Goal: Find specific page/section: Find specific page/section

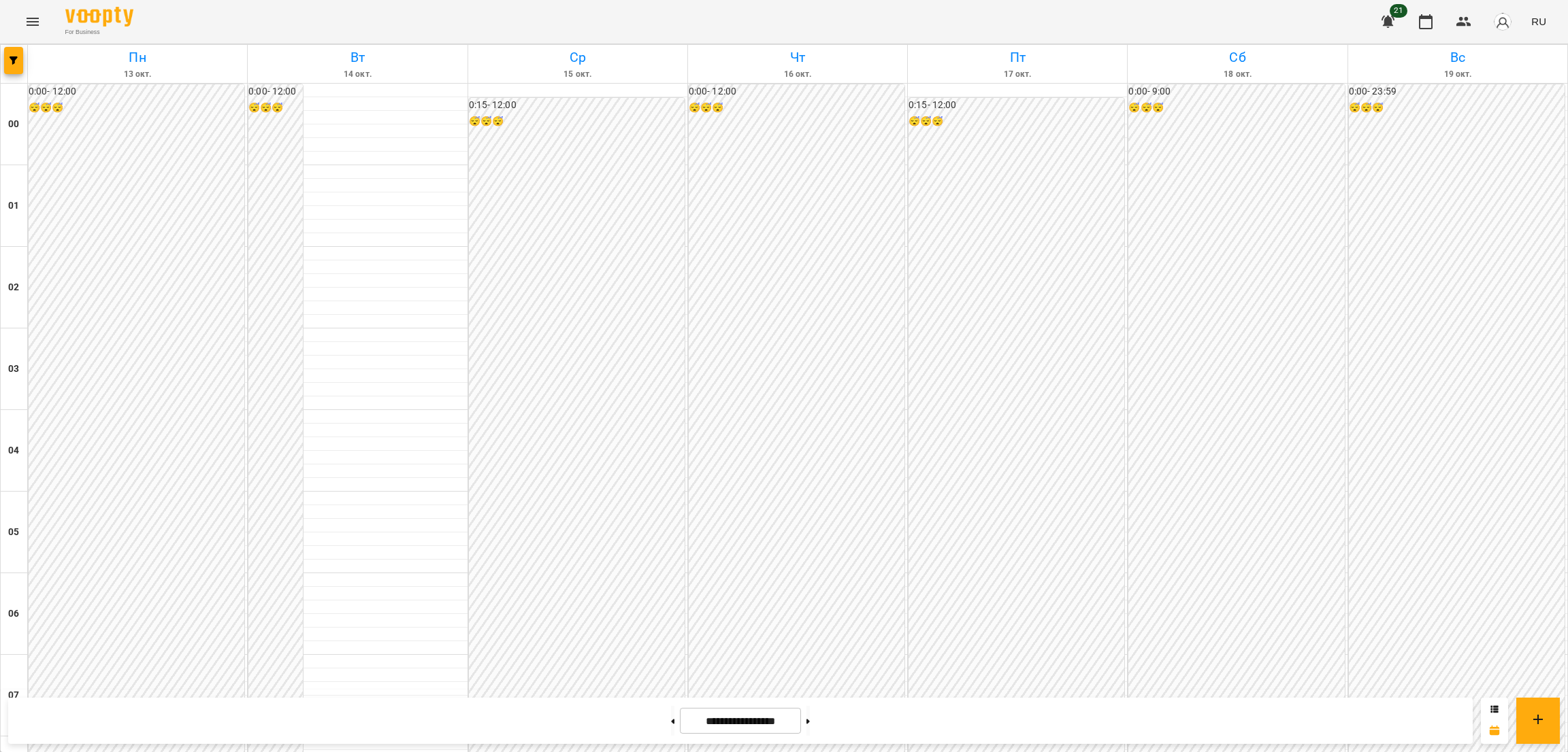
scroll to position [751, 0]
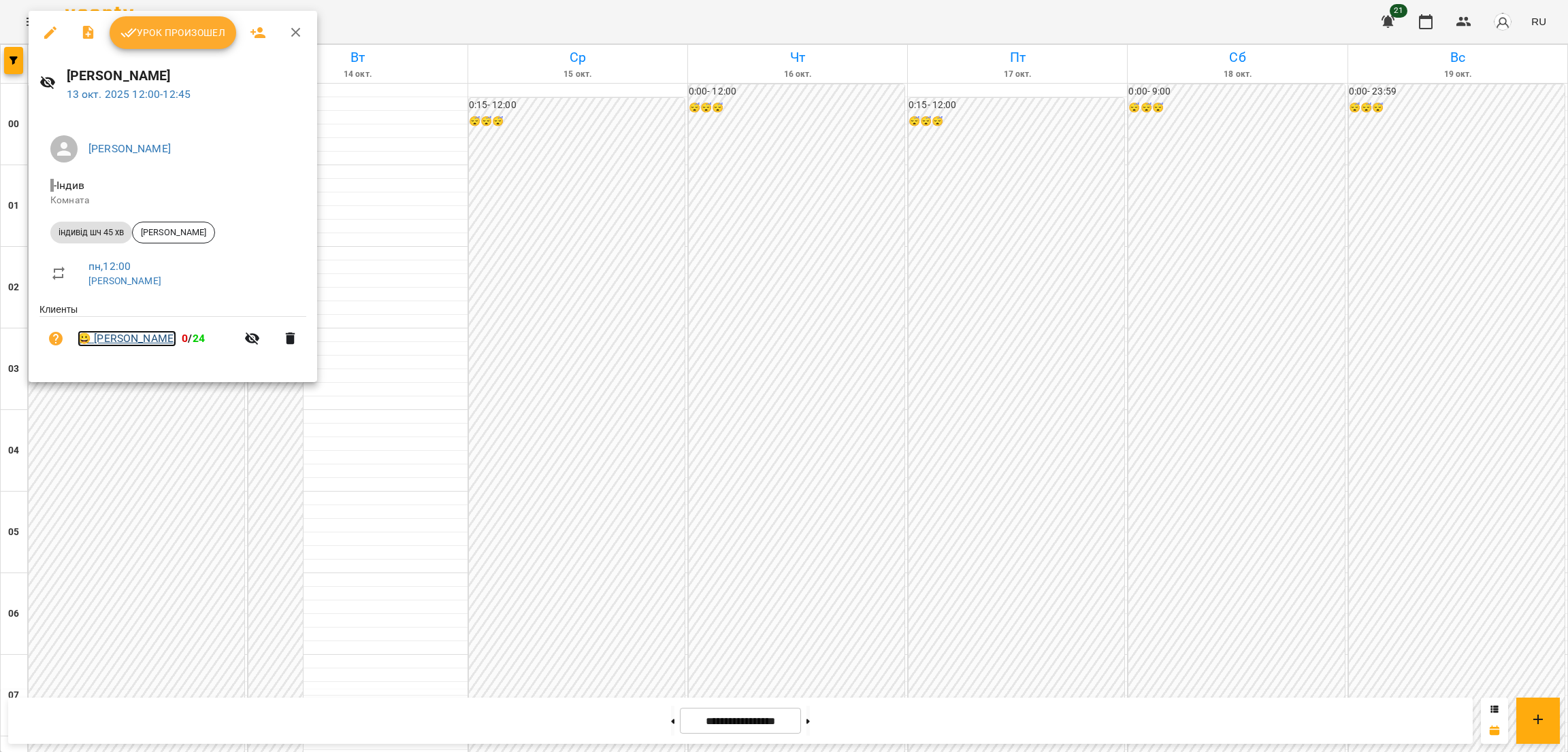
click at [130, 346] on link "😀 [PERSON_NAME]" at bounding box center [127, 339] width 98 height 17
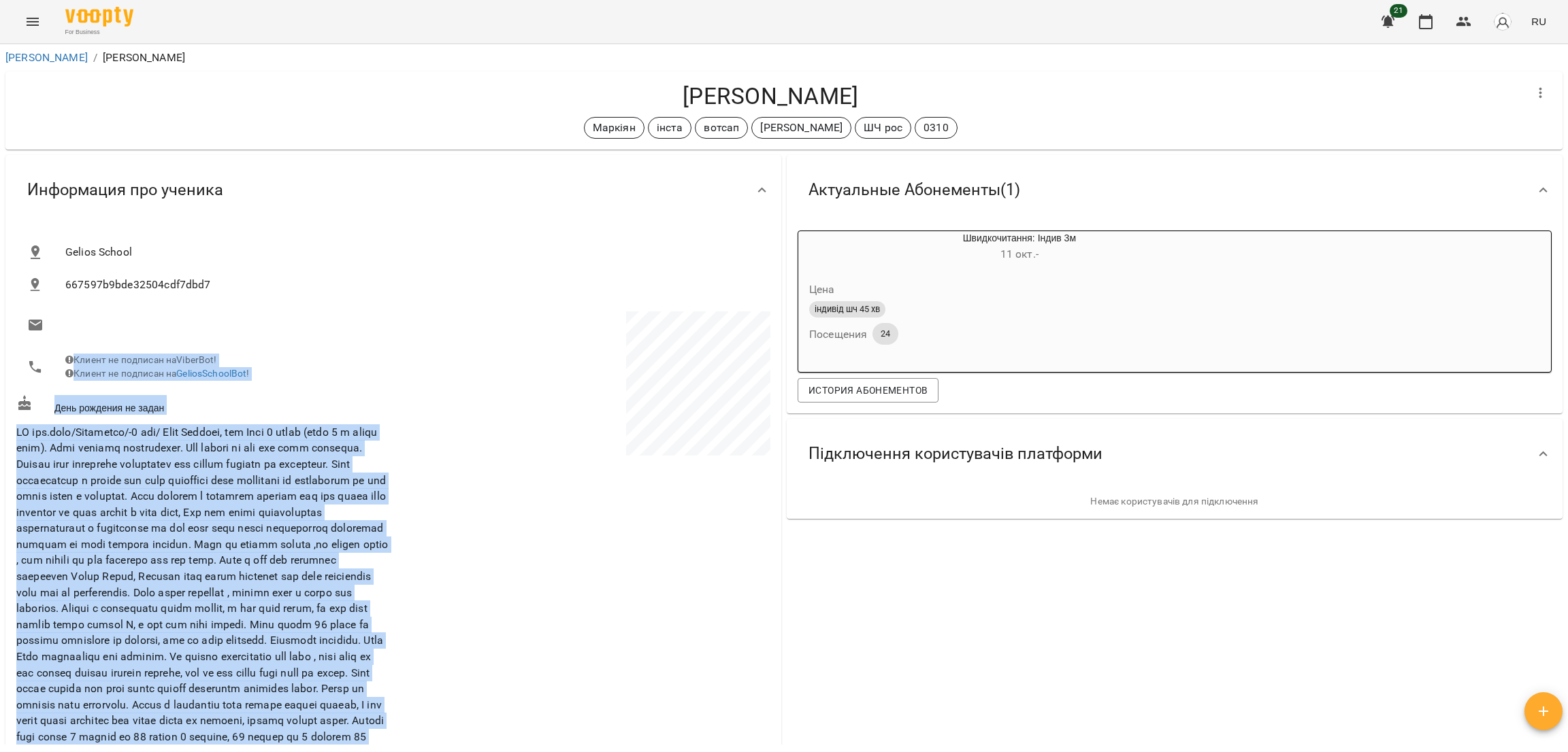
drag, startPoint x: 361, startPoint y: 337, endPoint x: 422, endPoint y: 347, distance: 61.8
click at [422, 347] on div "Клиент не подписан на ViberBot! Клиент не подписан на GeliosSchoolBot ! День ро…" at bounding box center [393, 630] width 759 height 643
click at [422, 347] on p at bounding box center [583, 385] width 374 height 148
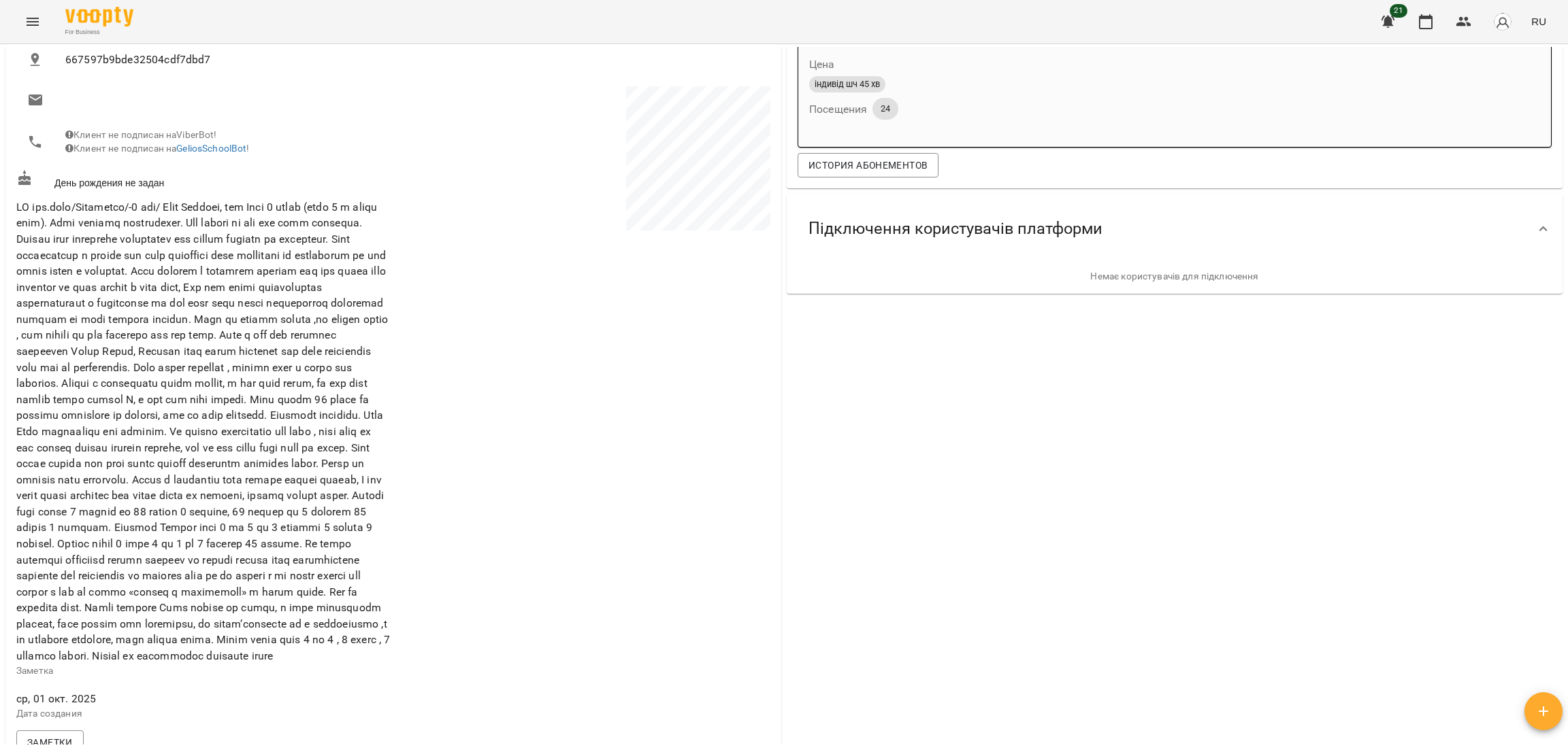
scroll to position [172, 0]
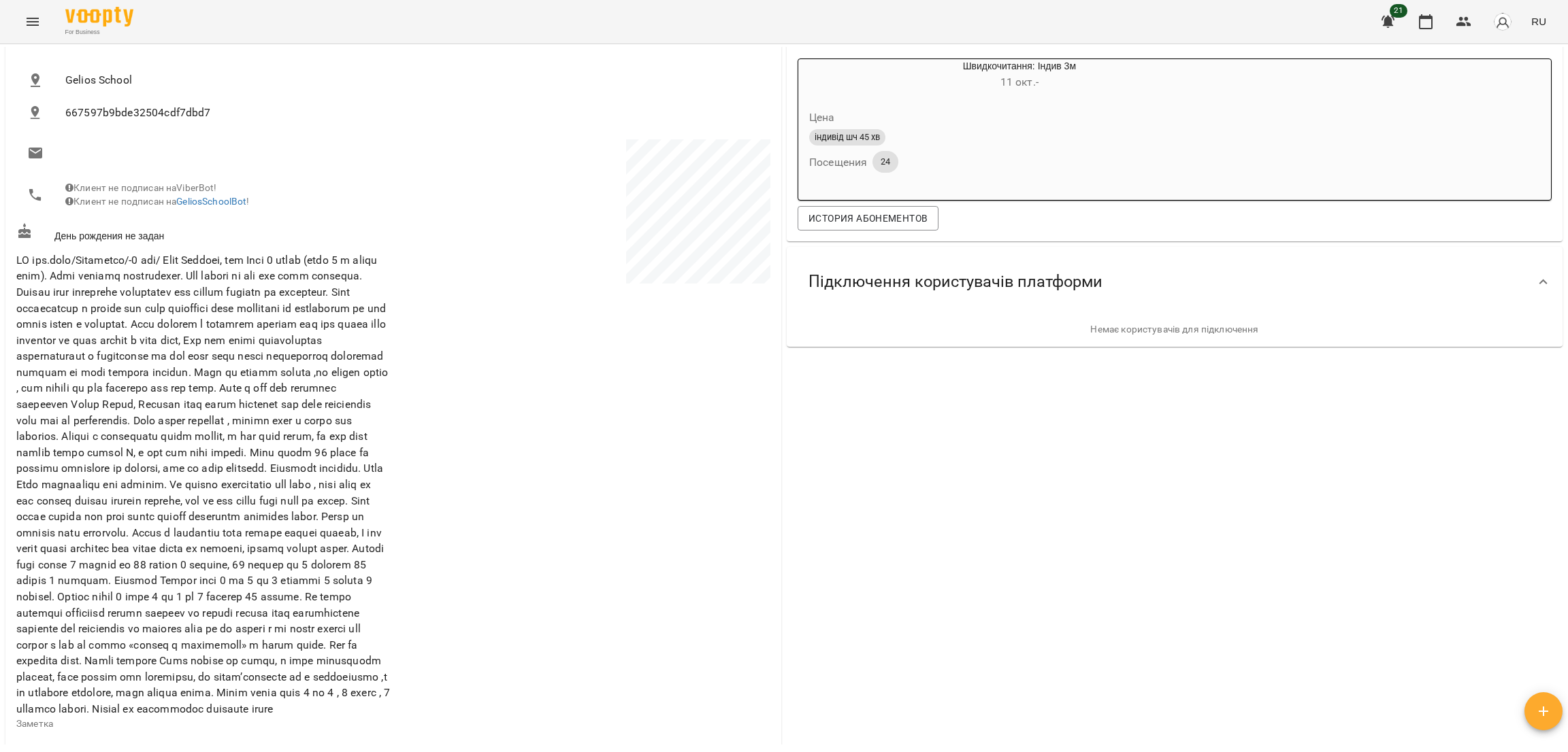
click at [26, 26] on icon "Menu" at bounding box center [33, 22] width 17 height 17
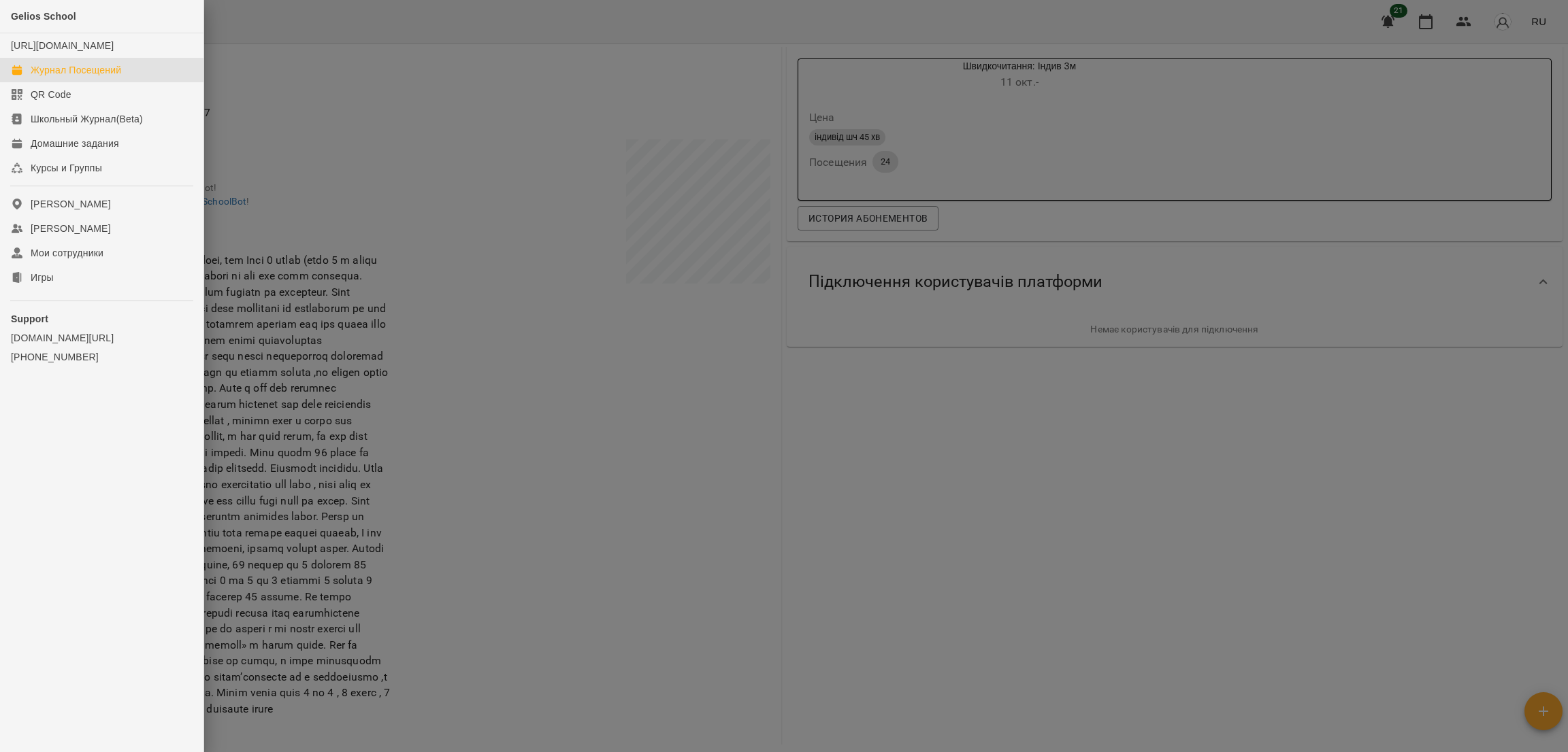
click at [60, 77] on div "Журнал Посещений" at bounding box center [76, 70] width 91 height 14
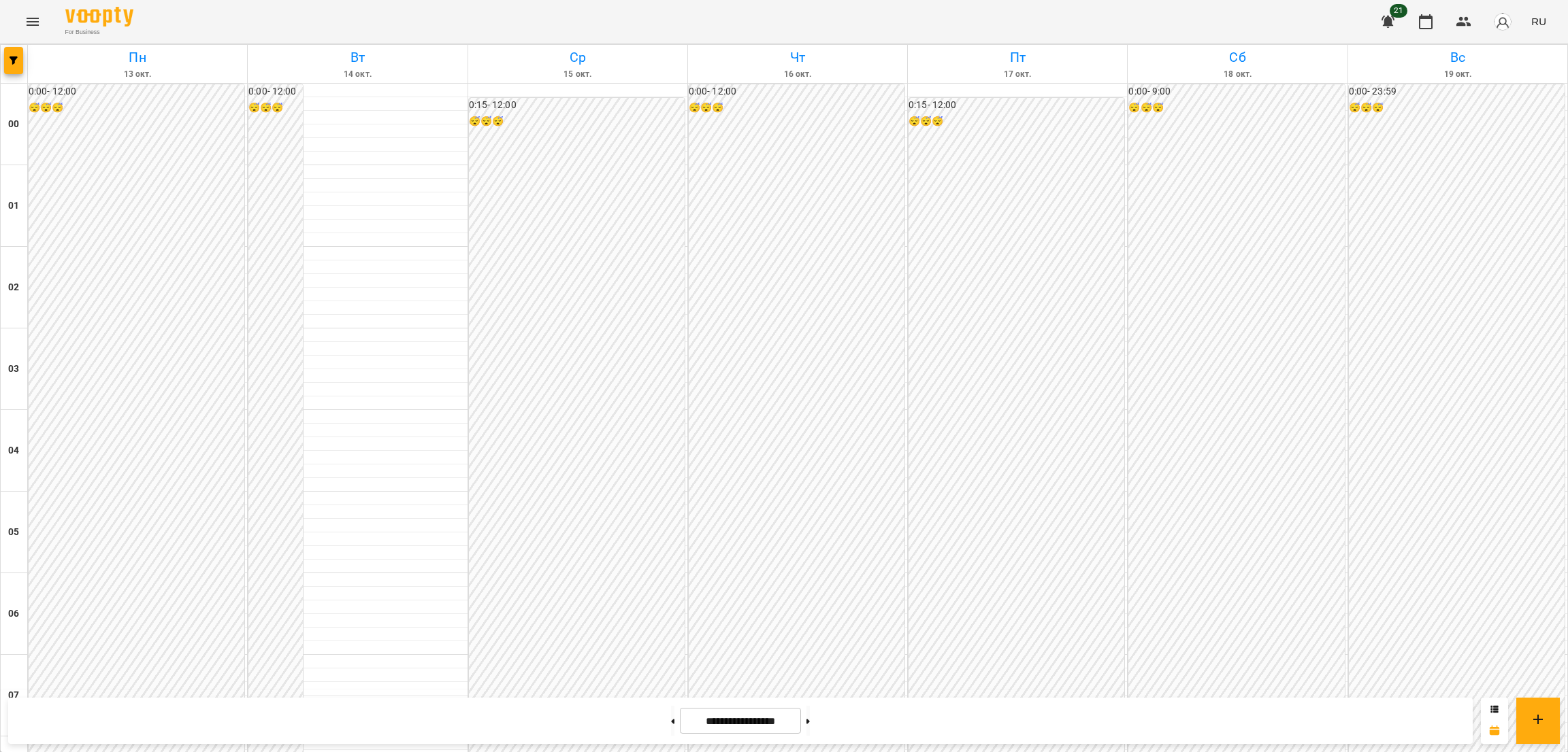
scroll to position [896, 0]
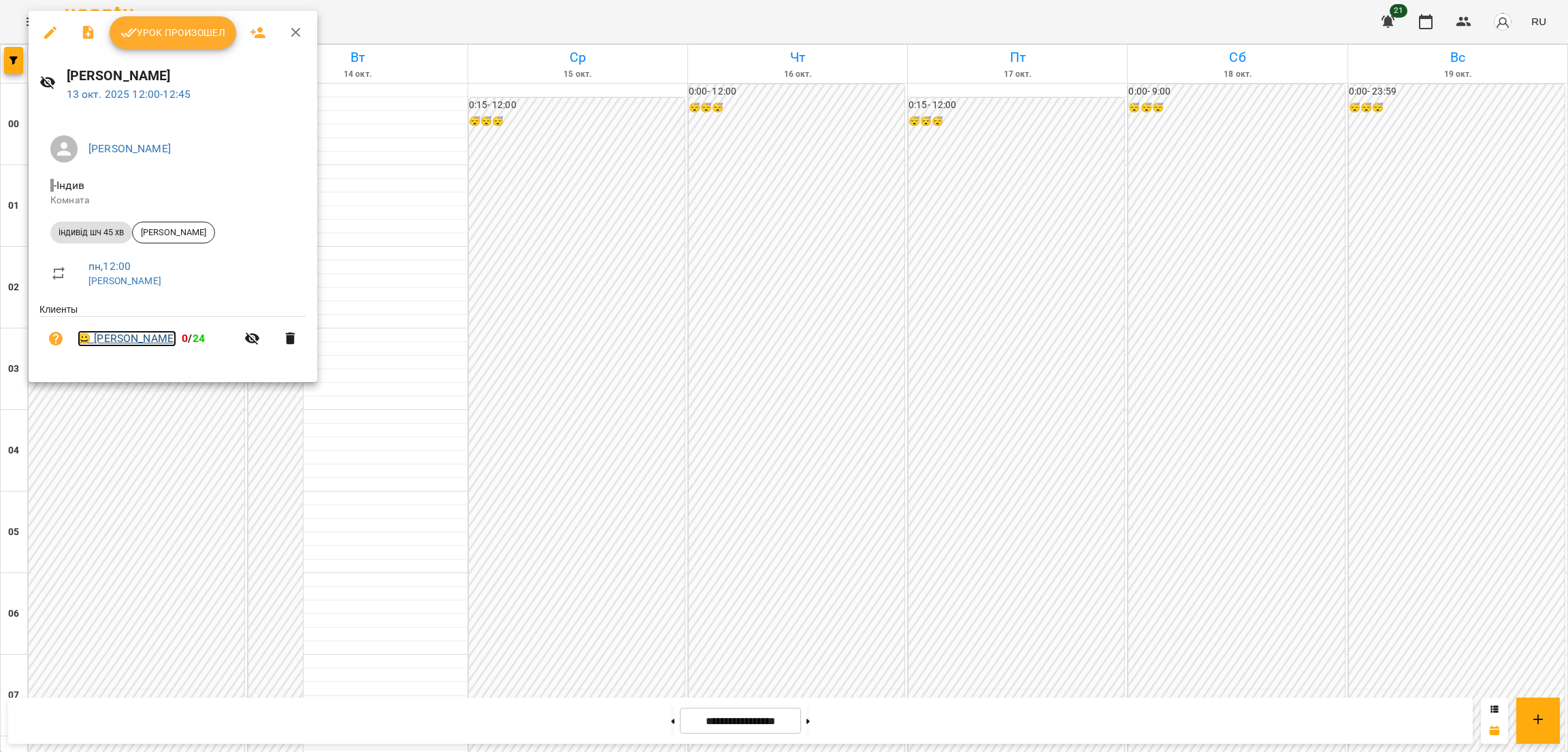
click at [120, 347] on link "😀 [PERSON_NAME]" at bounding box center [127, 339] width 98 height 17
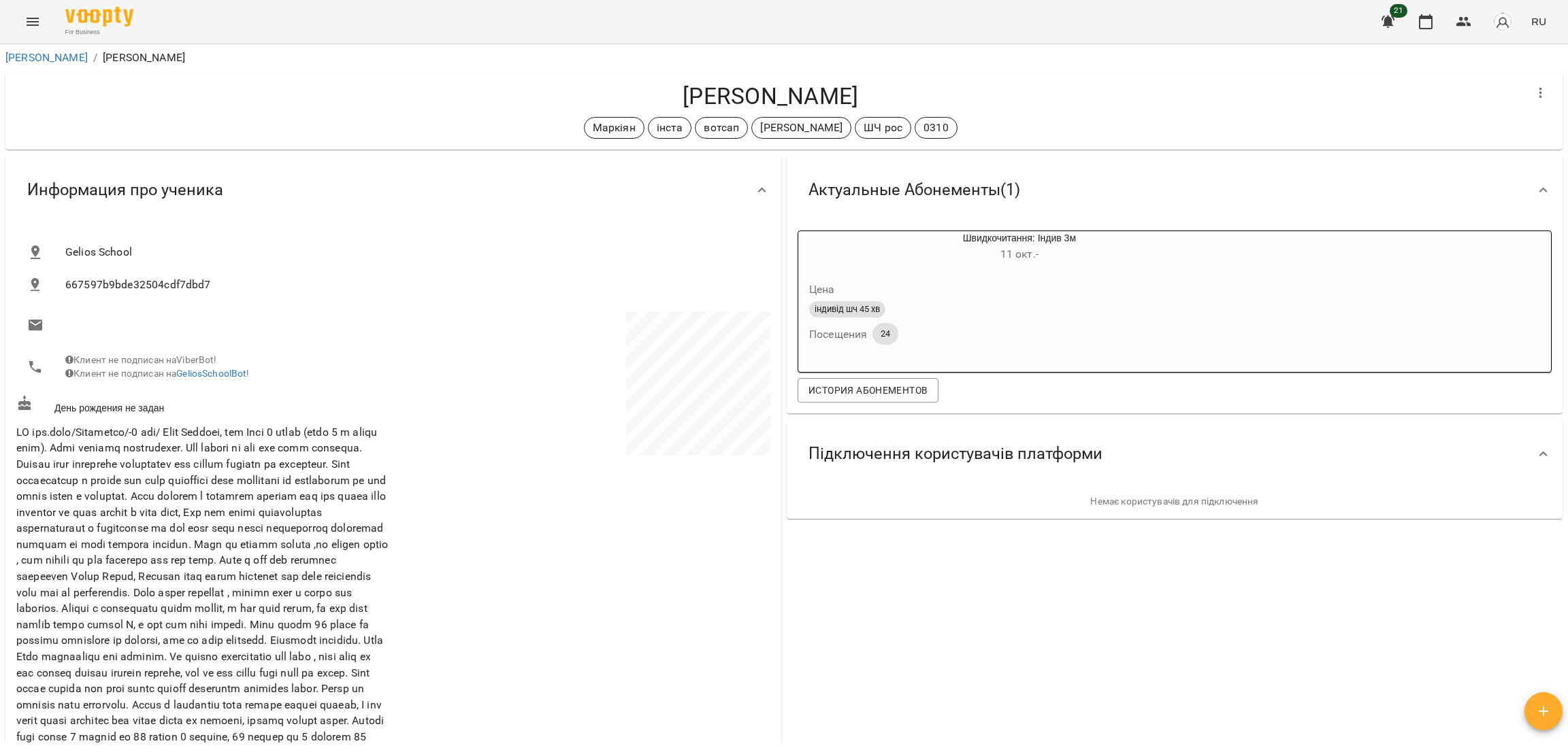
click at [121, 706] on span at bounding box center [204, 656] width 374 height 465
